Goal: Navigation & Orientation: Find specific page/section

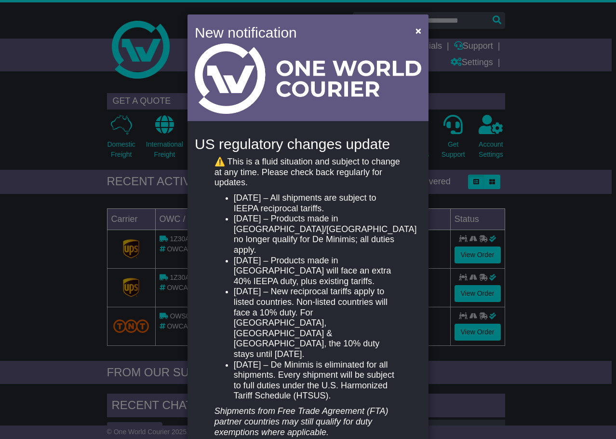
click at [420, 35] on button "×" at bounding box center [418, 31] width 15 height 20
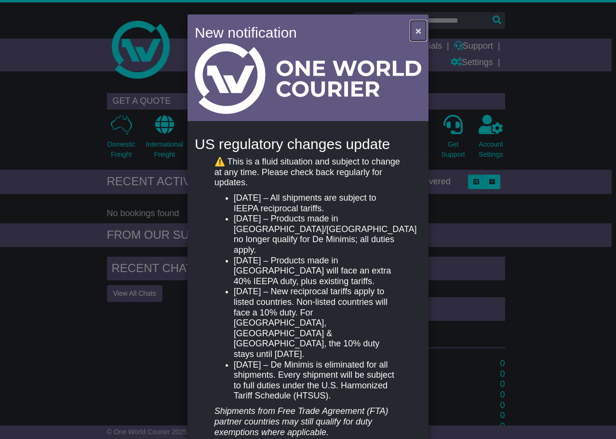
click at [416, 33] on span "×" at bounding box center [419, 30] width 6 height 11
click at [416, 30] on span "×" at bounding box center [419, 30] width 6 height 11
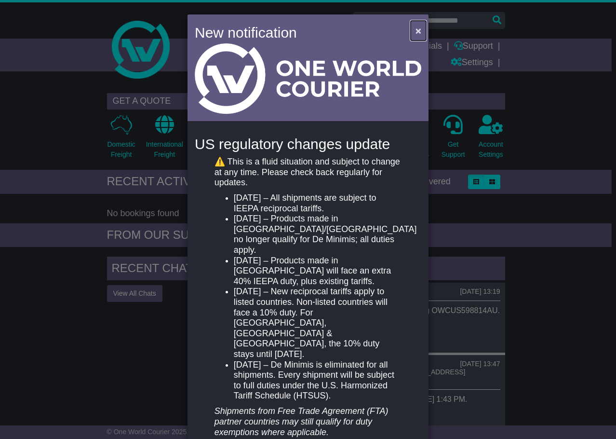
click at [418, 28] on span "×" at bounding box center [419, 30] width 6 height 11
